Goal: Information Seeking & Learning: Learn about a topic

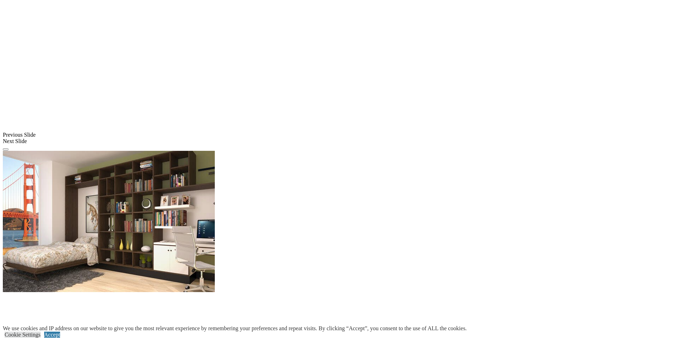
scroll to position [530, 0]
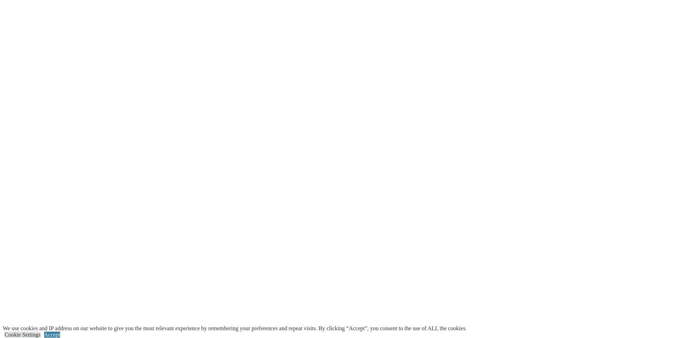
scroll to position [1001, 0]
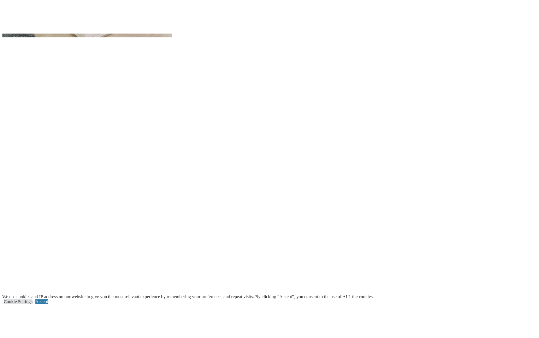
scroll to position [867, 0]
